Goal: Check status

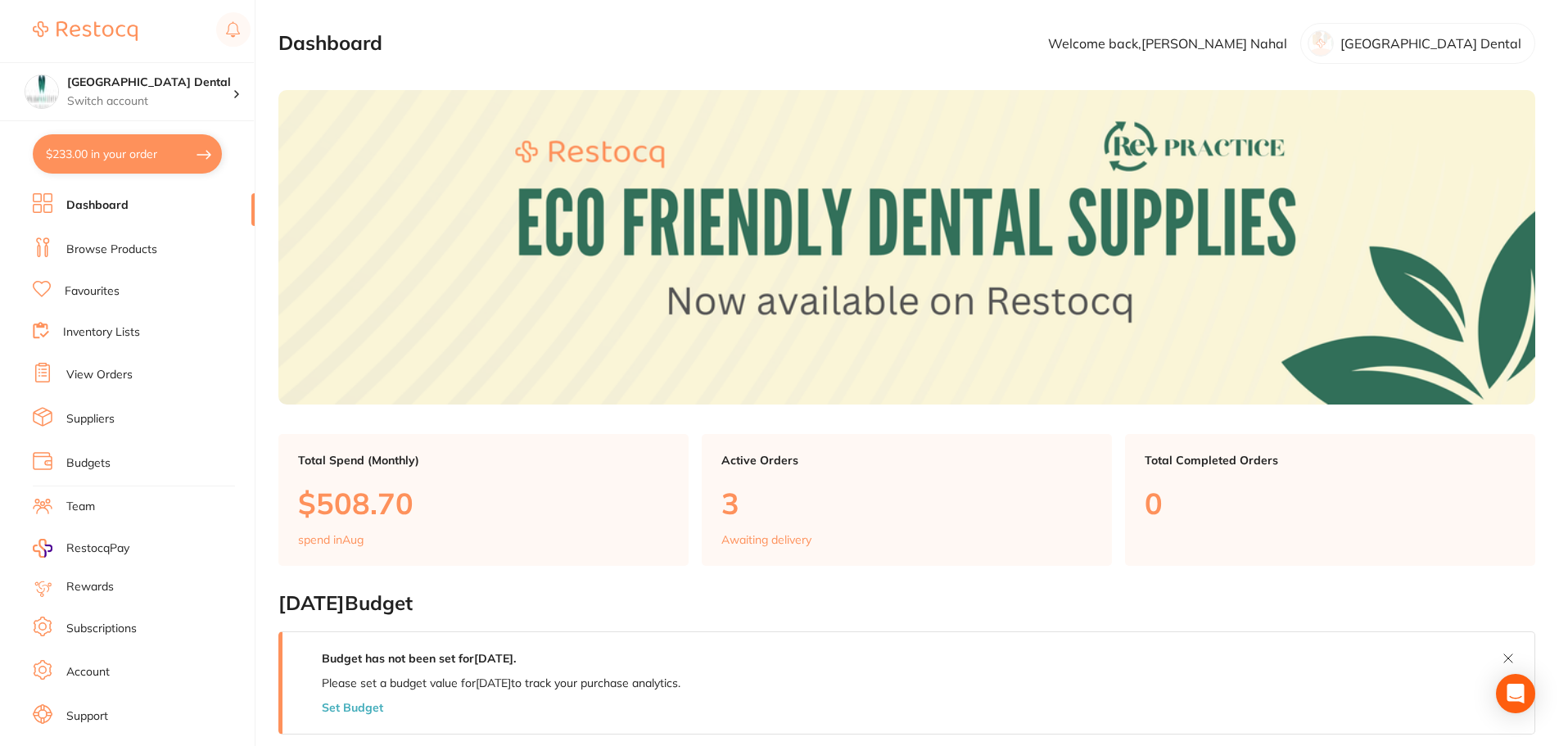
click at [114, 370] on link "View Orders" at bounding box center [99, 374] width 66 height 16
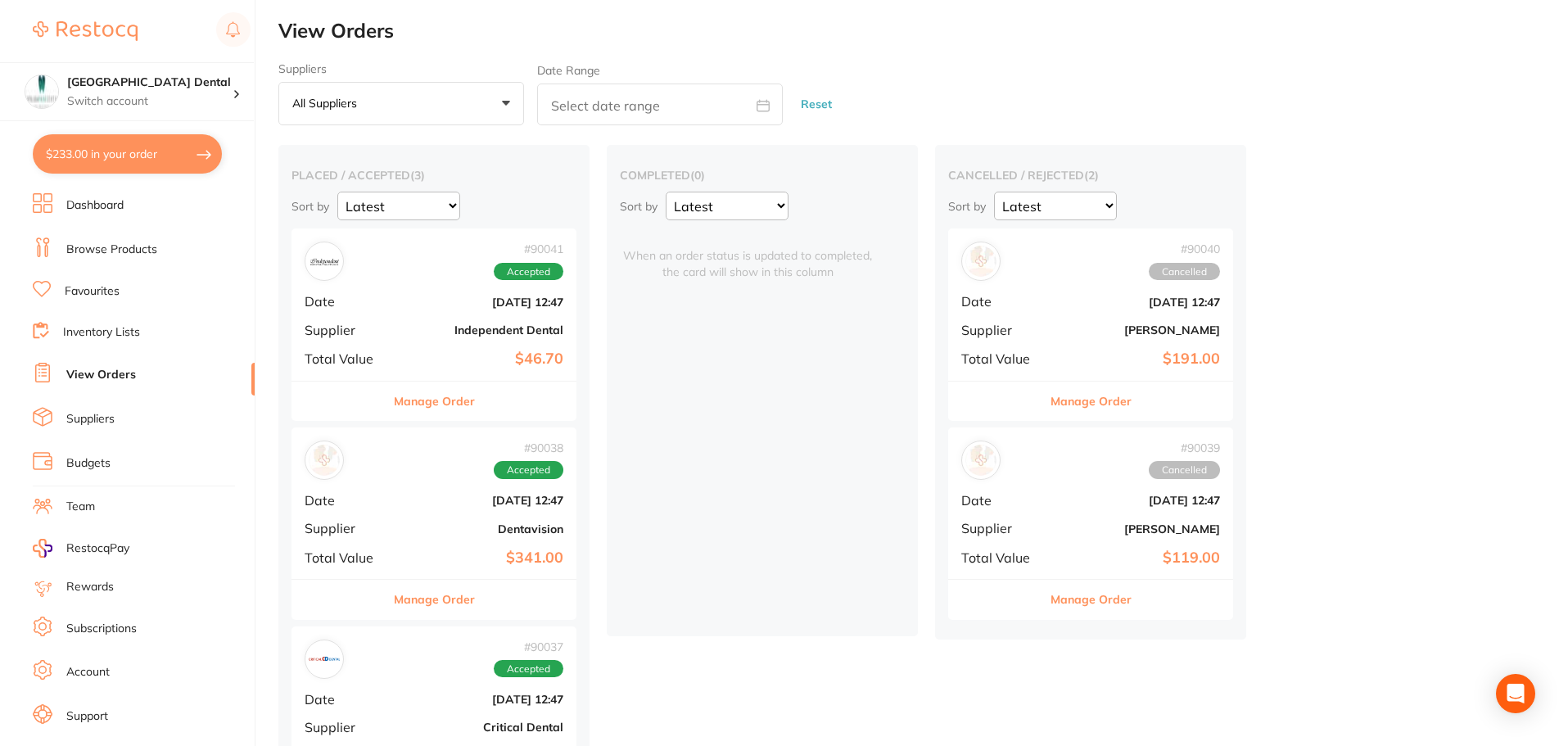
click at [458, 597] on button "Manage Order" at bounding box center [435, 600] width 81 height 40
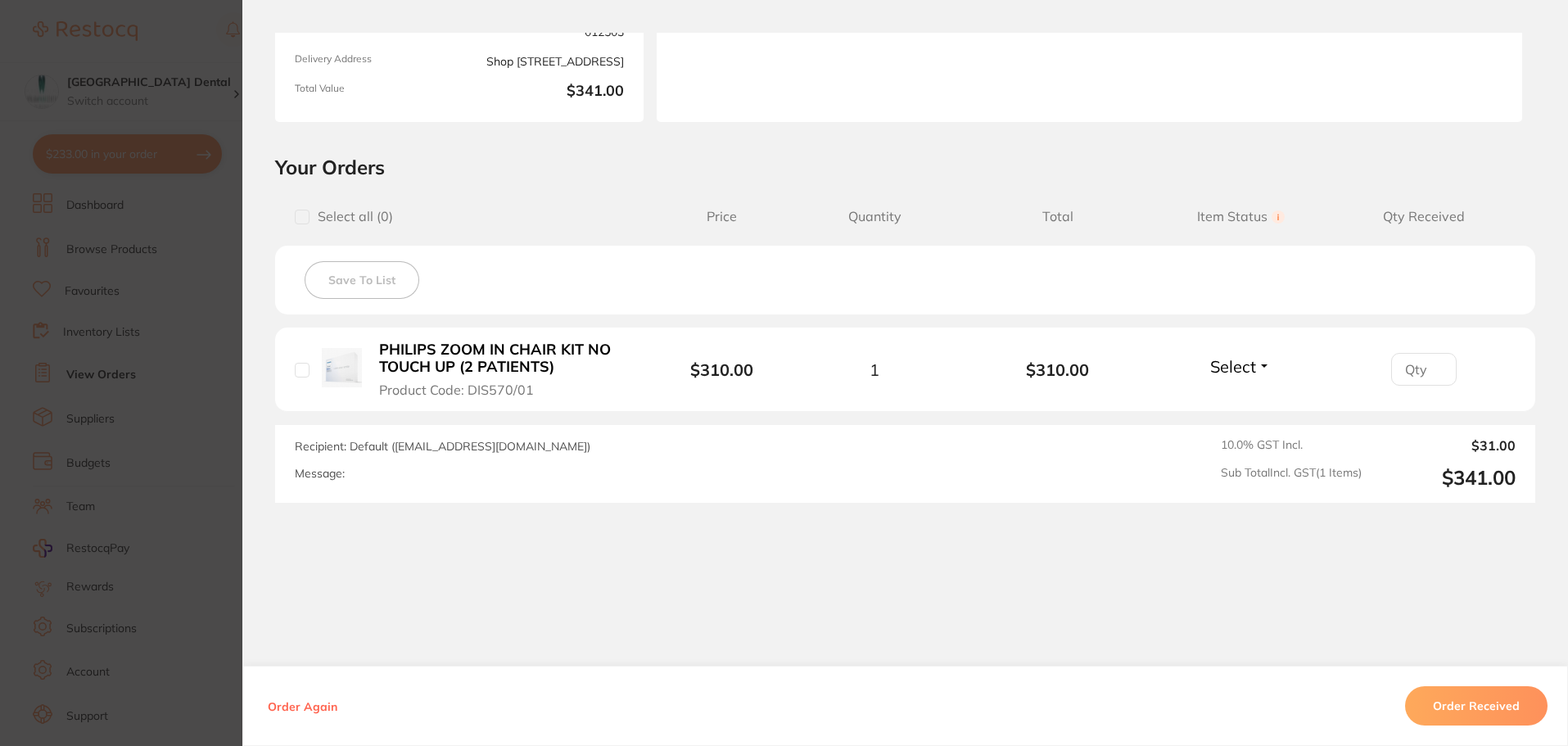
scroll to position [248, 0]
click at [1451, 707] on button "Order Received" at bounding box center [1476, 706] width 142 height 40
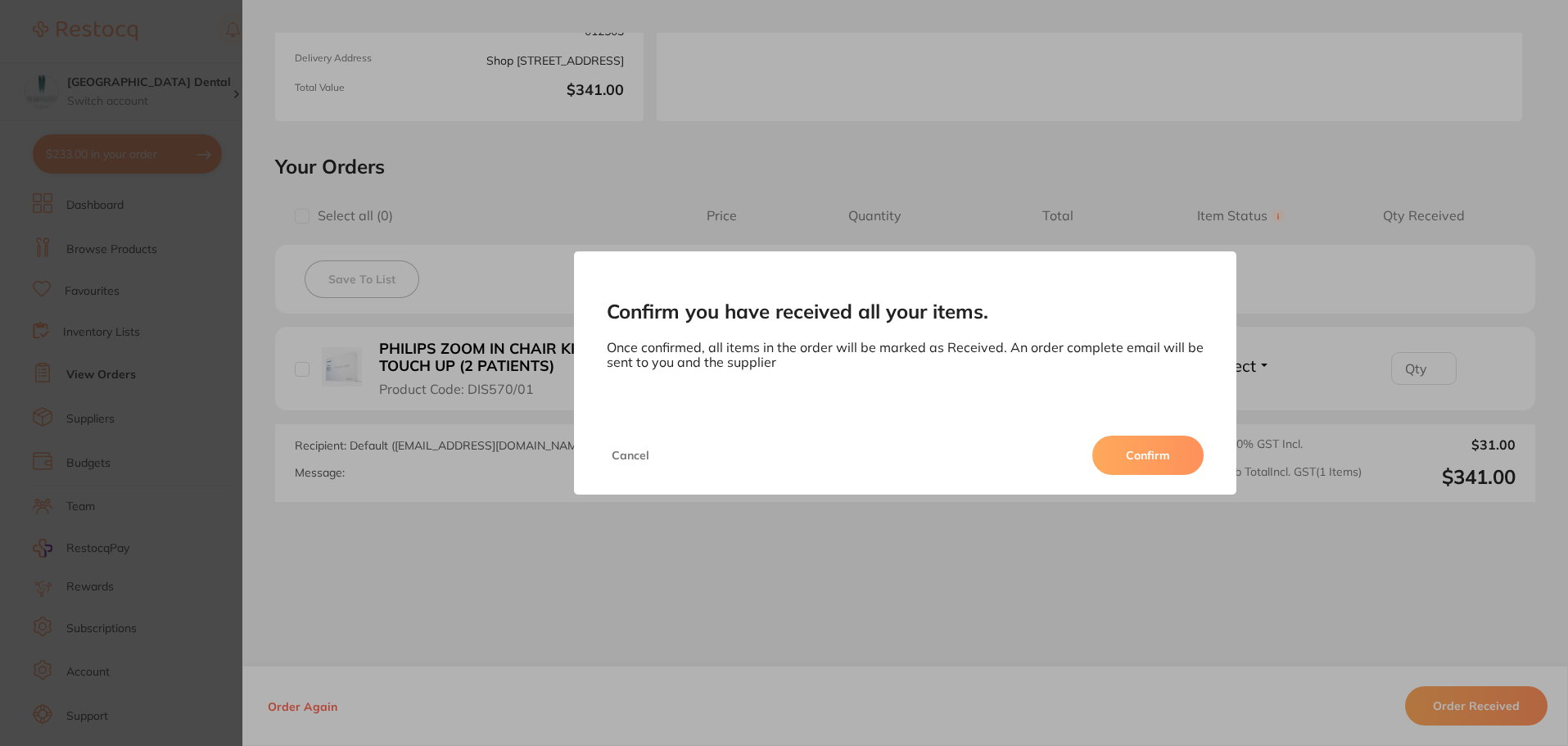
click at [1150, 462] on button "Confirm" at bounding box center [1147, 456] width 111 height 40
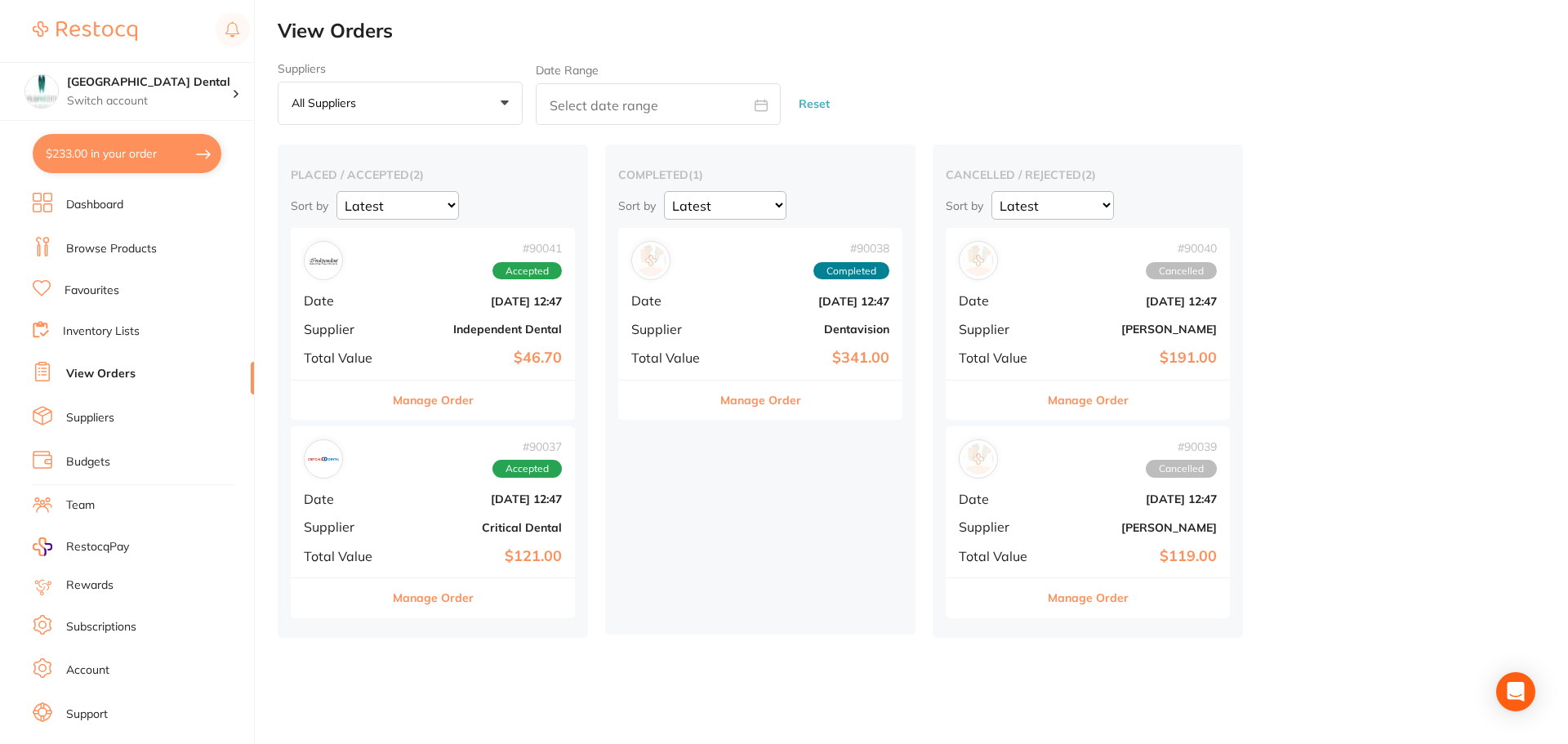
click at [121, 289] on li "Favourites" at bounding box center [143, 291] width 221 height 22
